Goal: Task Accomplishment & Management: Use online tool/utility

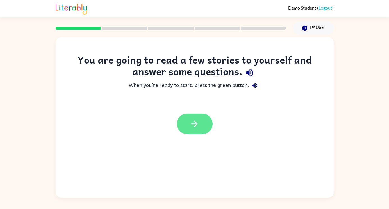
click at [200, 125] on button "button" at bounding box center [195, 123] width 36 height 20
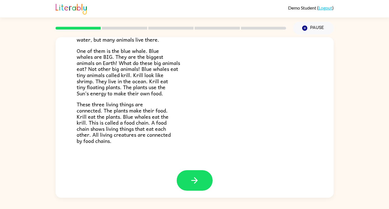
scroll to position [78, 0]
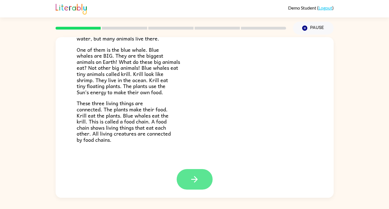
click at [197, 180] on icon "button" at bounding box center [195, 179] width 10 height 10
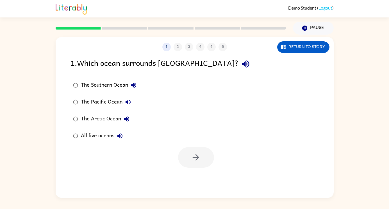
click at [200, 162] on div at bounding box center [196, 157] width 36 height 20
click at [179, 49] on div "1 2 3 4 5 6" at bounding box center [195, 47] width 278 height 8
click at [311, 30] on button "Pause Pause" at bounding box center [313, 28] width 41 height 13
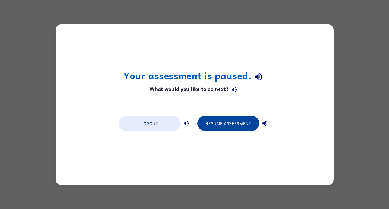
click at [244, 123] on button "Resume Assessment" at bounding box center [228, 122] width 62 height 15
click at [242, 121] on button "Resume Assessment" at bounding box center [228, 122] width 62 height 15
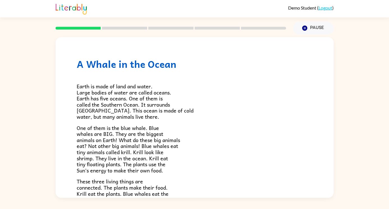
click at [326, 8] on link "Logout" at bounding box center [325, 7] width 14 height 5
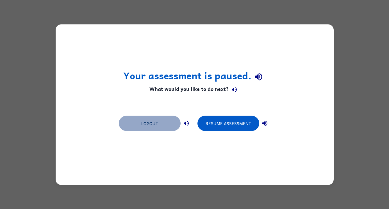
click at [149, 124] on button "Logout" at bounding box center [150, 122] width 62 height 15
